Goal: Information Seeking & Learning: Compare options

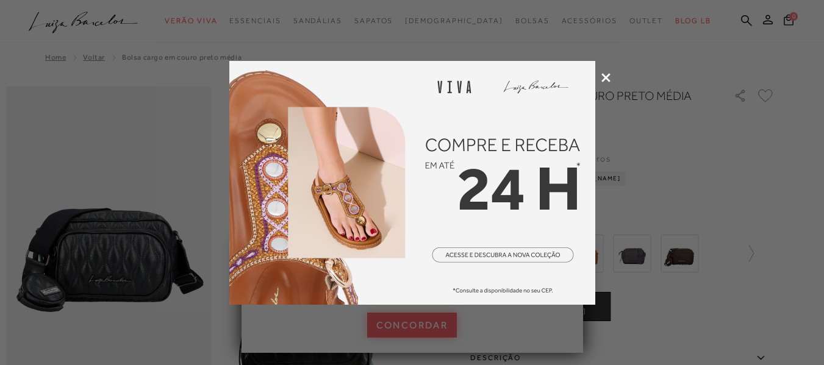
click at [608, 74] on icon at bounding box center [605, 77] width 9 height 9
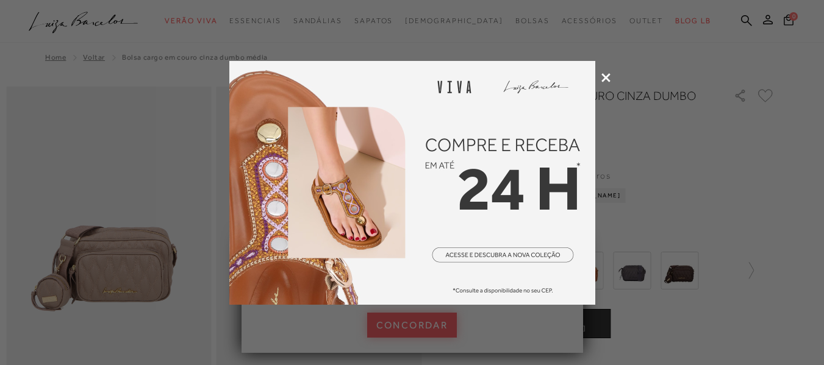
click at [609, 75] on icon at bounding box center [605, 77] width 9 height 9
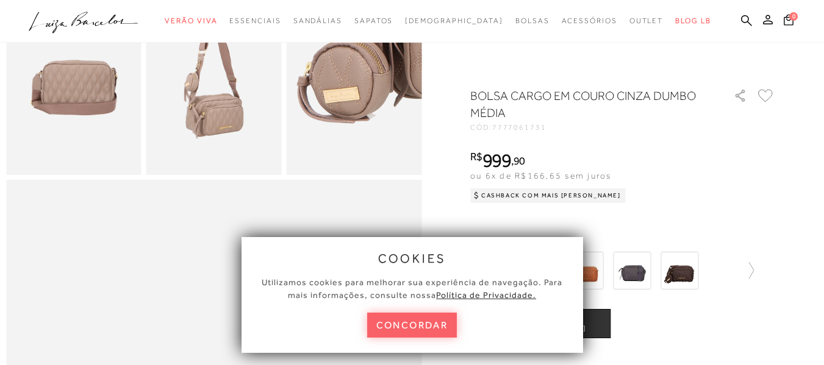
scroll to position [366, 0]
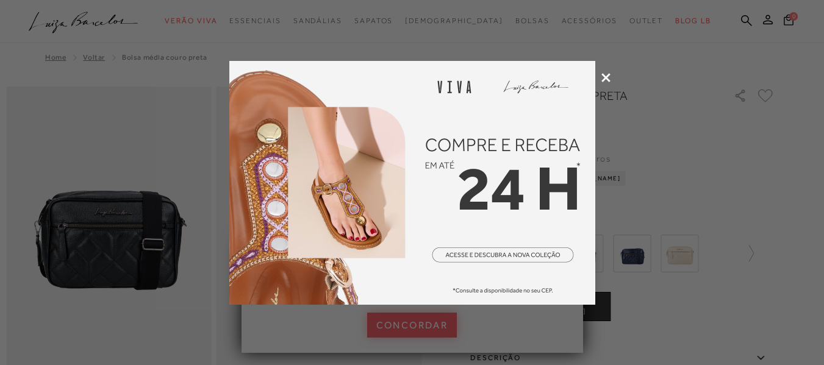
click at [603, 78] on icon at bounding box center [605, 77] width 9 height 9
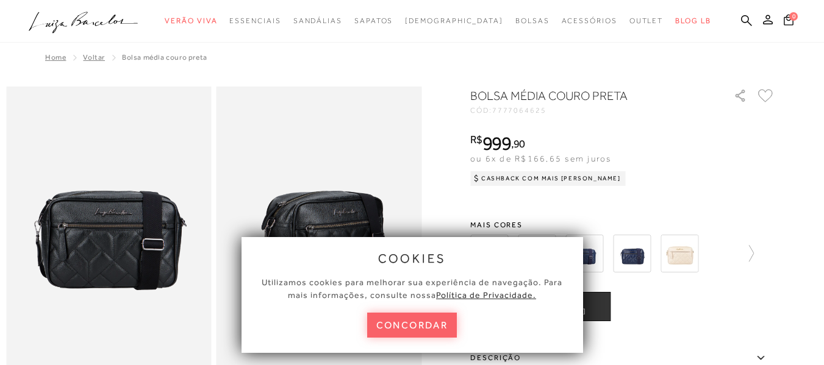
drag, startPoint x: 744, startPoint y: 204, endPoint x: 748, endPoint y: 185, distance: 19.4
click at [748, 185] on div "BOLSA MÉDIA COURO PRETA CÓD: 7777064625 × É necessário selecionar um tamanho pa…" at bounding box center [622, 326] width 305 height 479
click at [397, 106] on img at bounding box center [320, 241] width 206 height 308
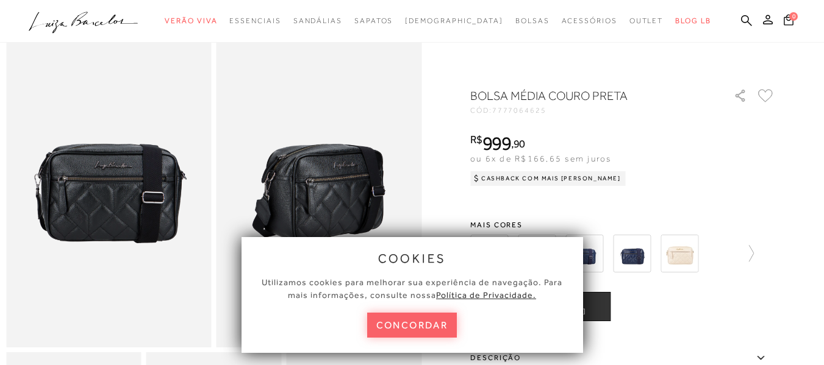
scroll to position [122, 0]
